Goal: Task Accomplishment & Management: Use online tool/utility

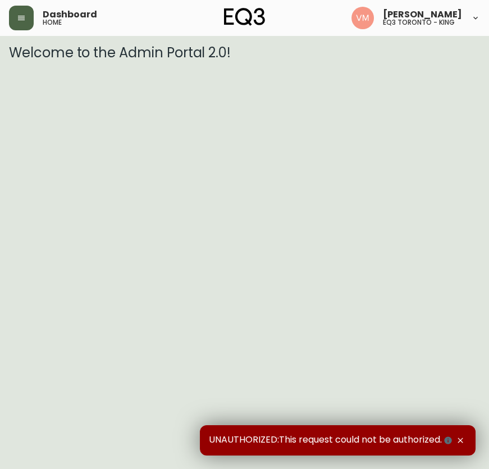
click at [21, 22] on button "button" at bounding box center [21, 18] width 25 height 25
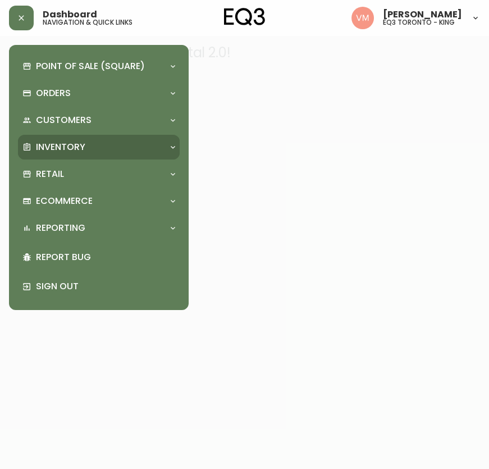
click at [51, 156] on div "Inventory" at bounding box center [99, 147] width 162 height 25
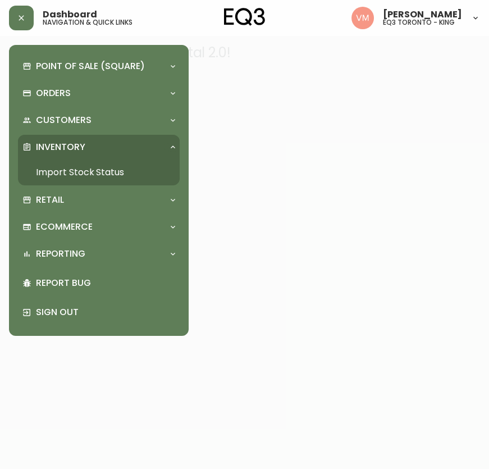
click at [56, 184] on link "Import Stock Status" at bounding box center [99, 172] width 162 height 26
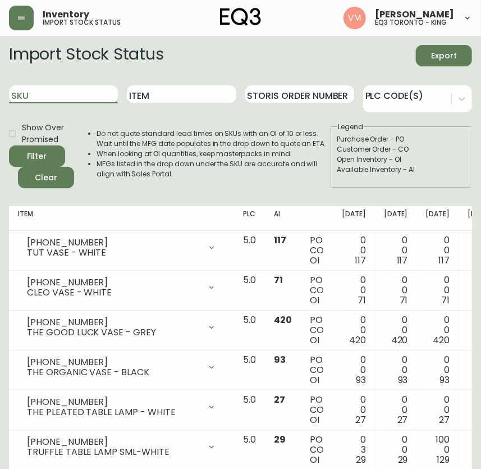
click at [44, 91] on input "SKU" at bounding box center [63, 94] width 109 height 18
paste input "[PHONE_NUMBER]"
type input "[PHONE_NUMBER]"
click at [9, 145] on button "Filter" at bounding box center [37, 155] width 56 height 21
